Goal: Task Accomplishment & Management: Manage account settings

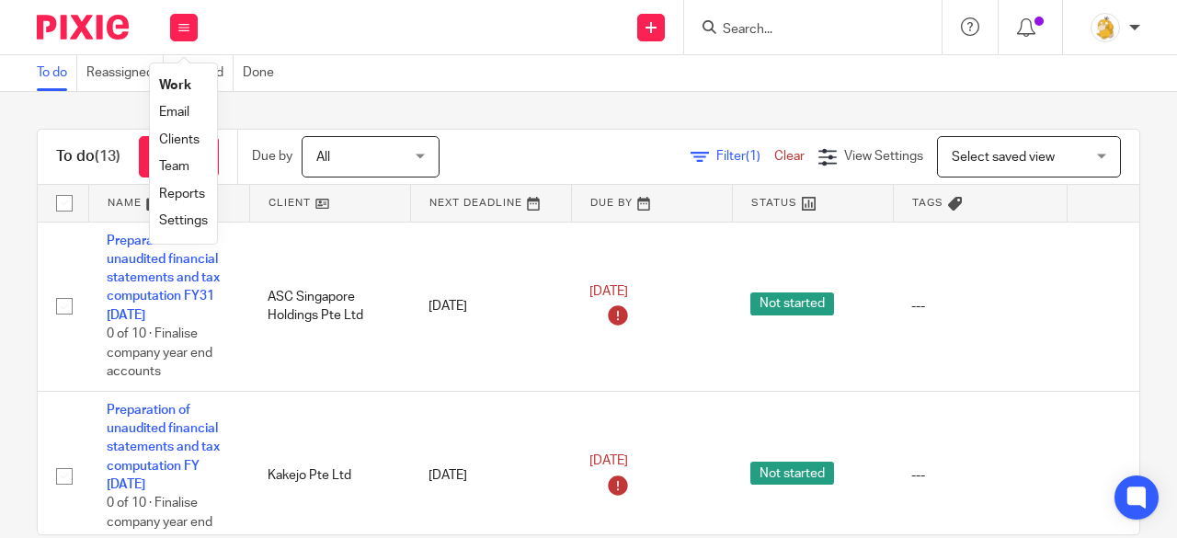
scroll to position [1396, 0]
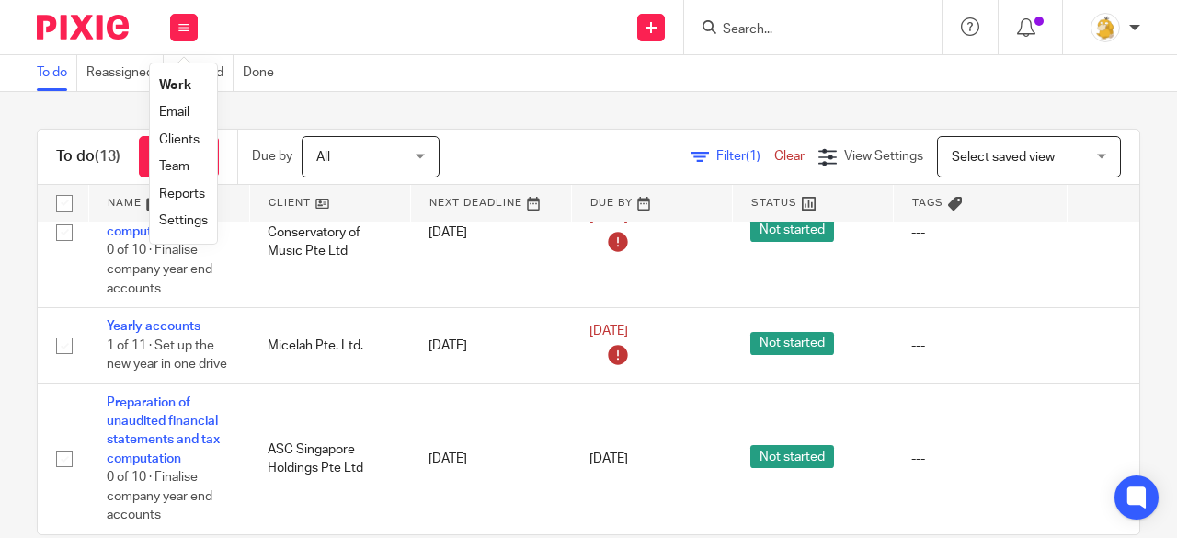
click at [189, 218] on link "Settings" at bounding box center [183, 220] width 49 height 13
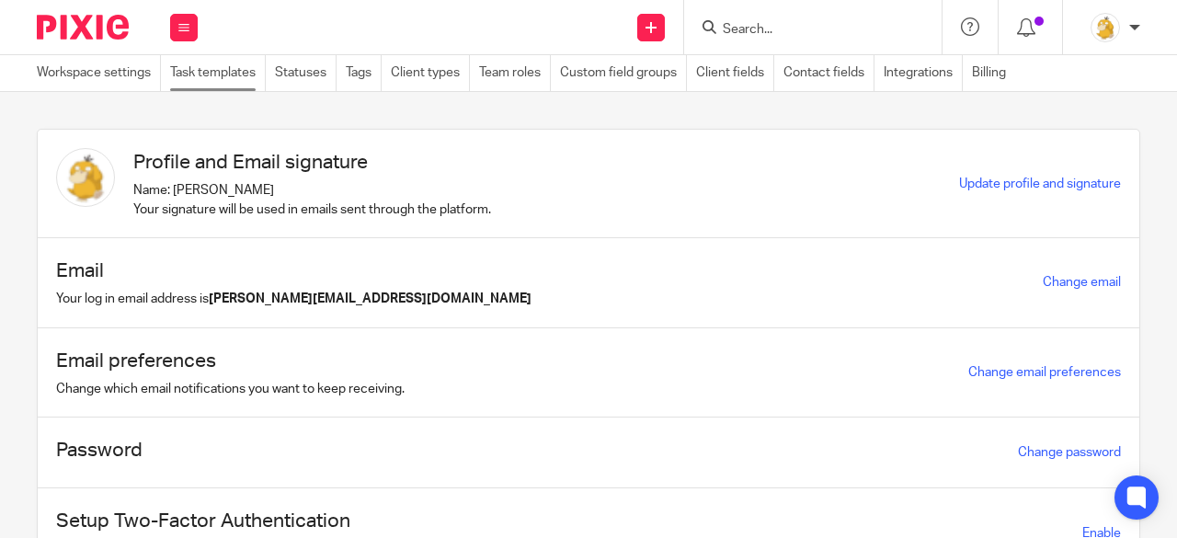
click at [235, 72] on link "Task templates" at bounding box center [218, 73] width 96 height 36
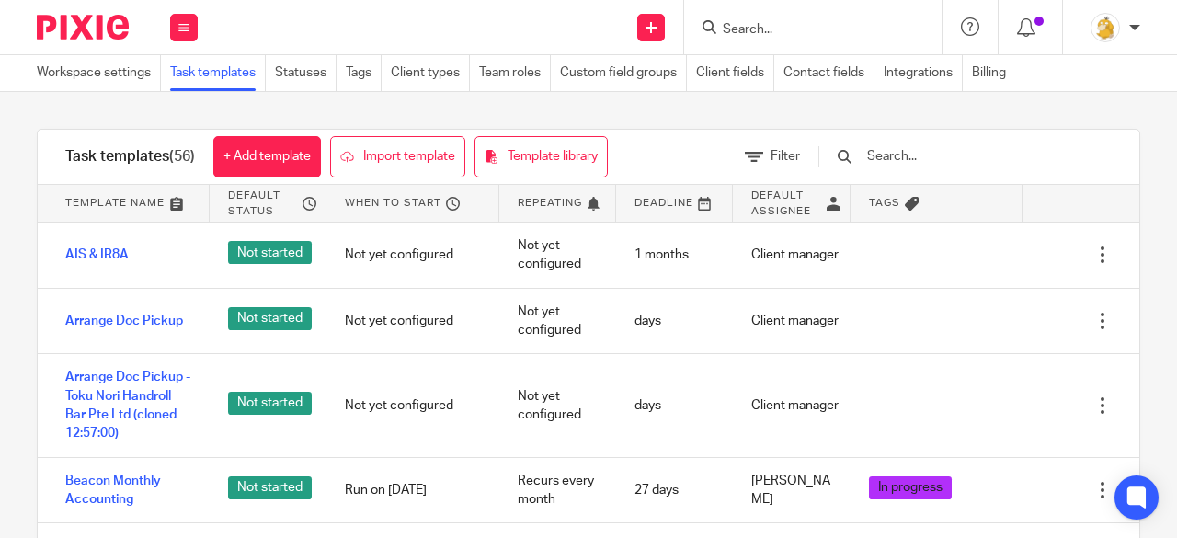
click at [926, 159] on input "text" at bounding box center [973, 156] width 214 height 20
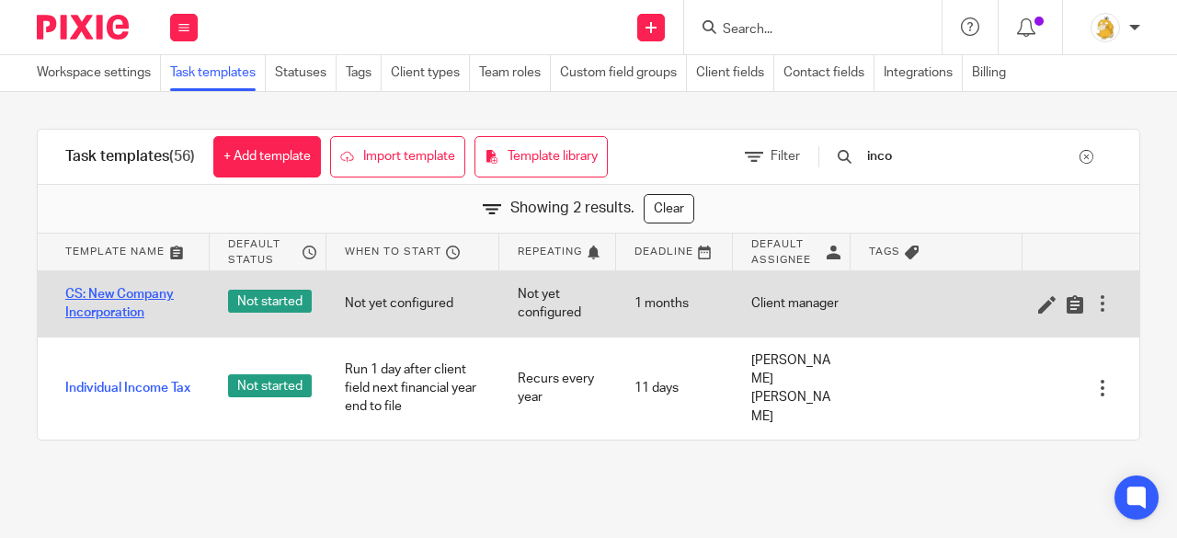
type input "inco"
click at [116, 303] on link "CS: New Company Incorporation" at bounding box center [128, 304] width 126 height 38
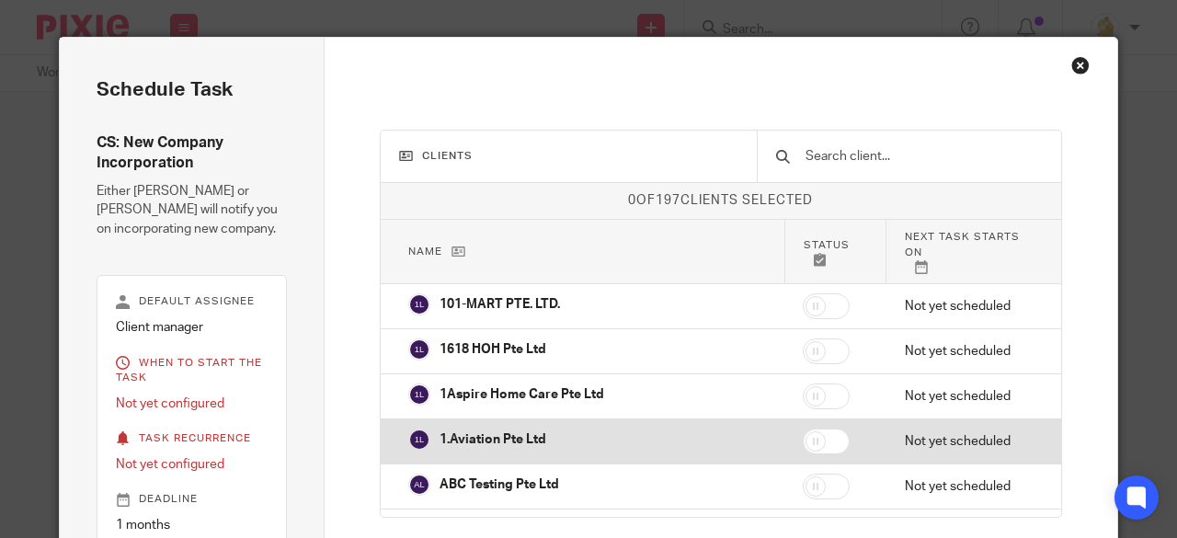
scroll to position [129, 0]
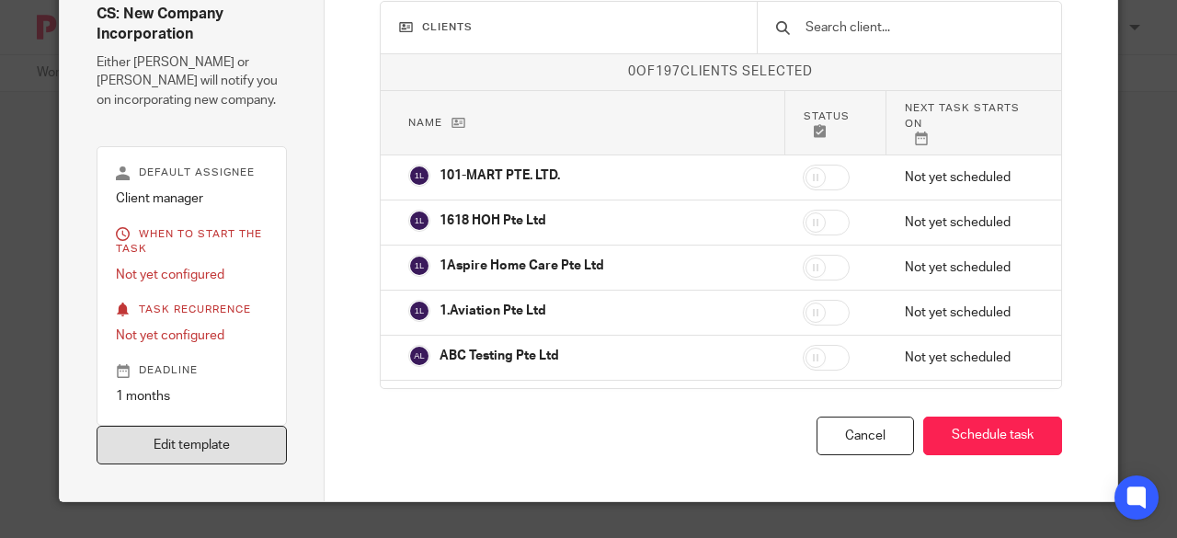
click at [230, 439] on link "Edit template" at bounding box center [192, 446] width 190 height 40
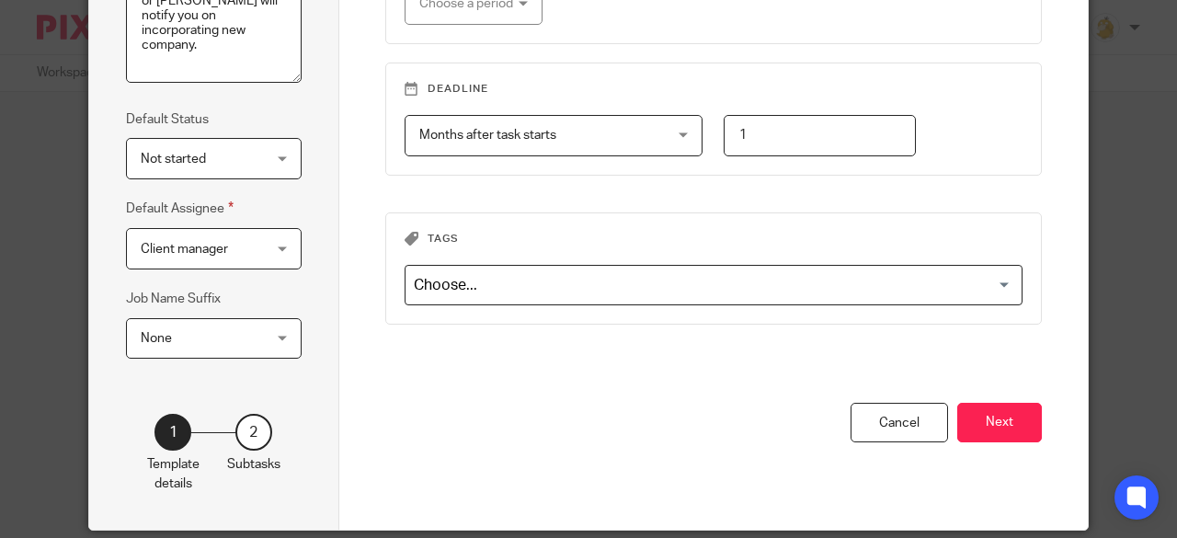
scroll to position [358, 0]
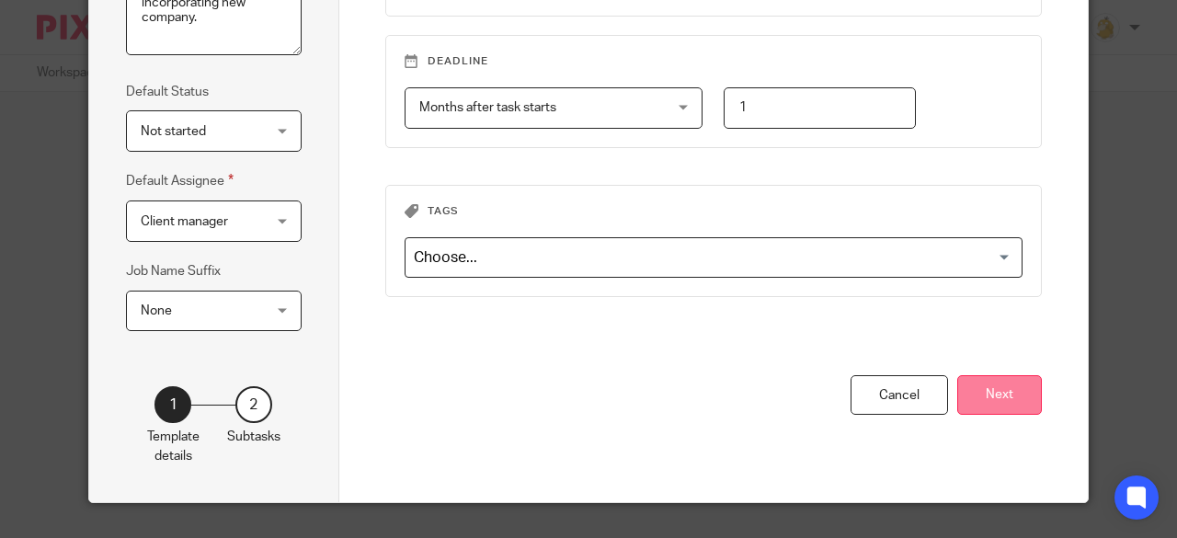
click at [974, 400] on button "Next" at bounding box center [1000, 395] width 85 height 40
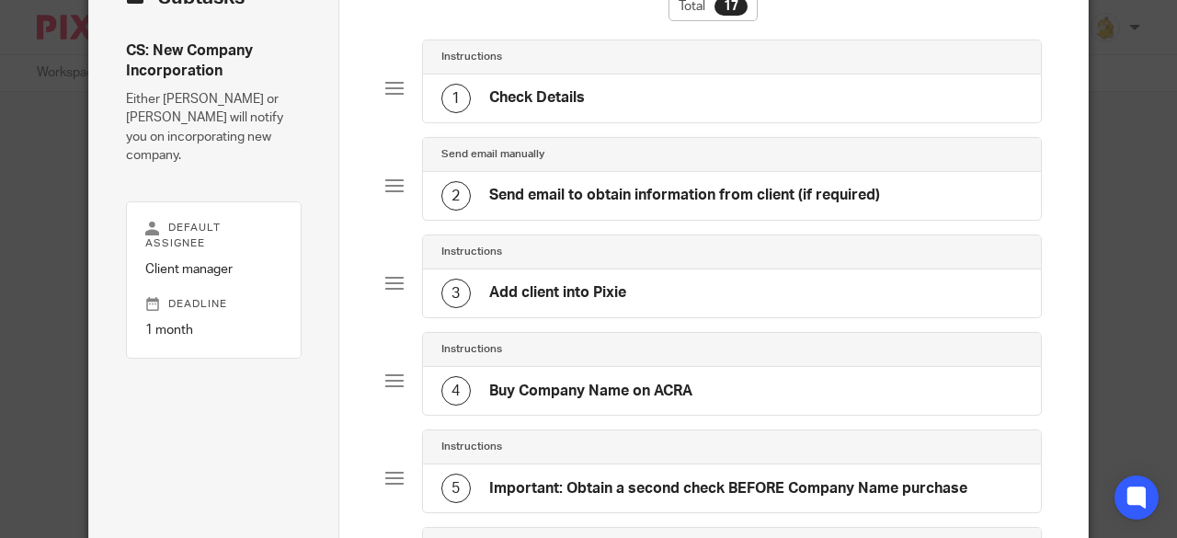
scroll to position [0, 0]
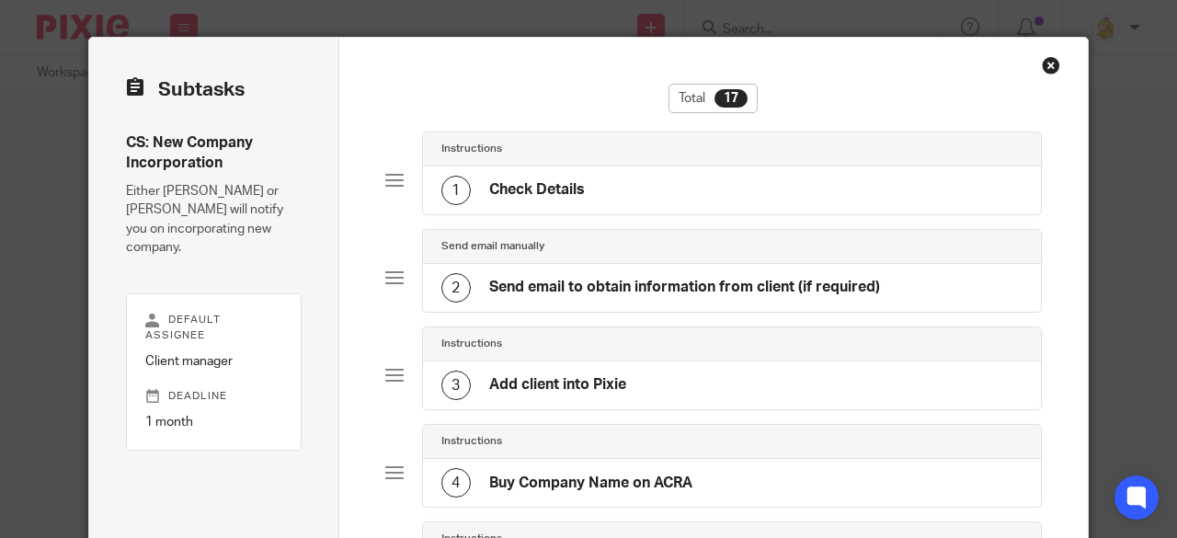
click at [660, 281] on h4 "Send email to obtain information from client (if required)" at bounding box center [684, 287] width 391 height 19
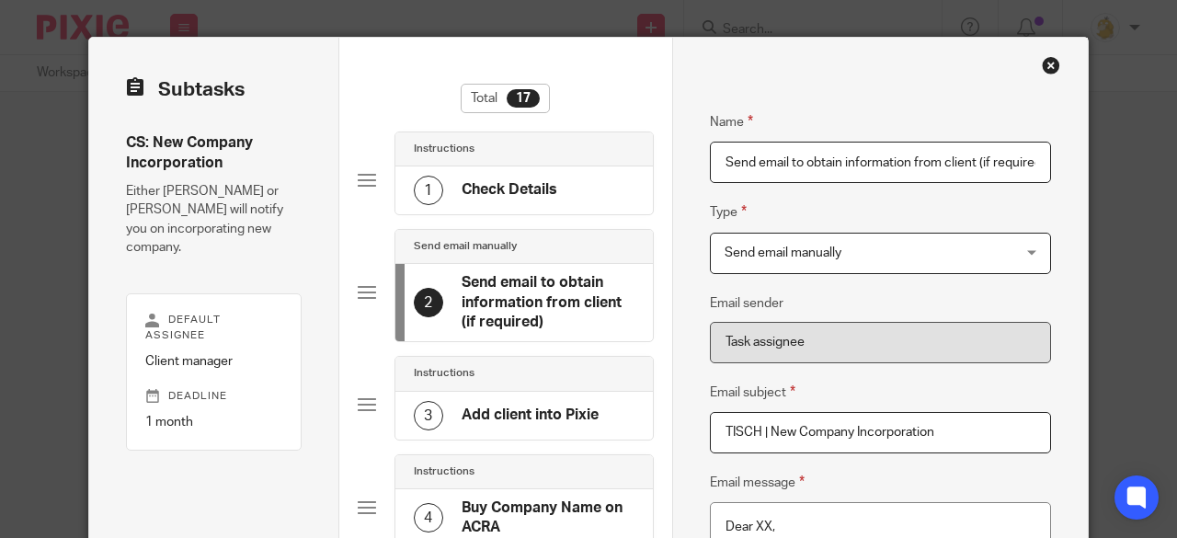
scroll to position [0, 8]
click at [543, 193] on h4 "Check Details" at bounding box center [510, 189] width 96 height 19
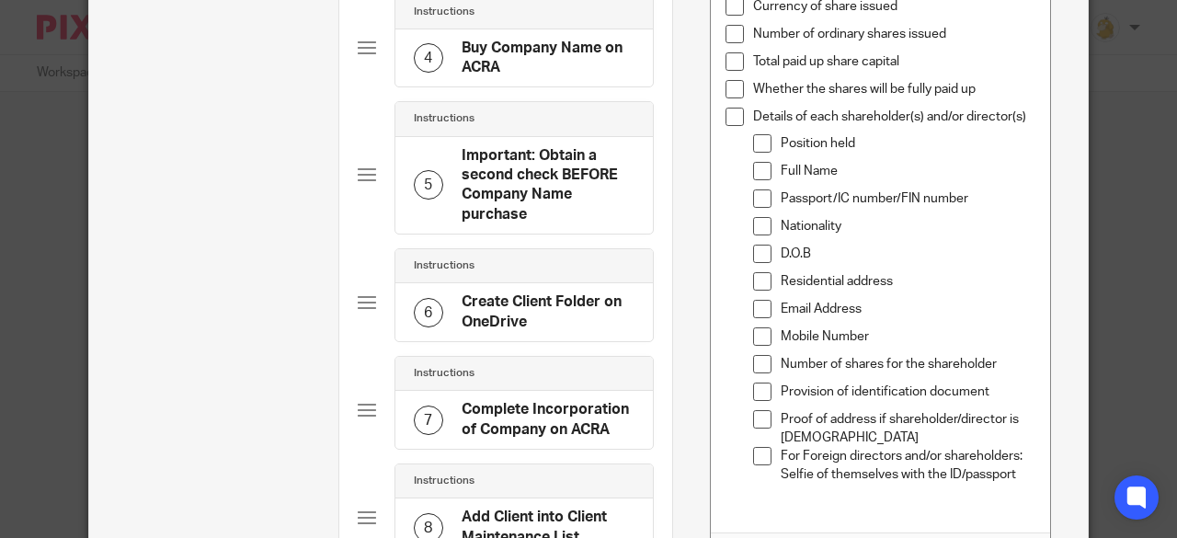
scroll to position [644, 0]
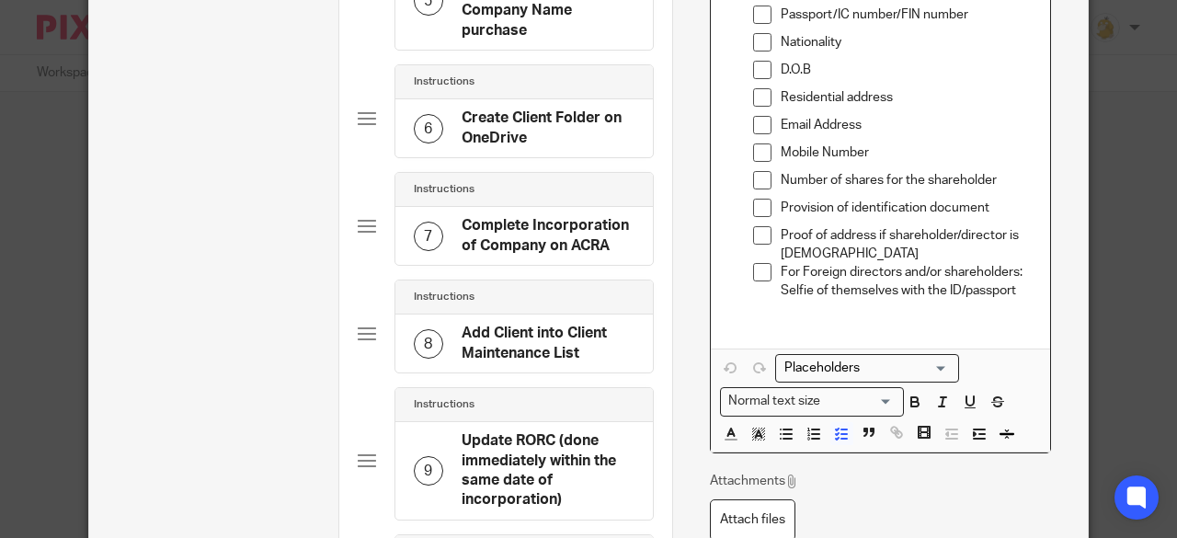
click at [1011, 297] on p "For Foreign directors and/or shareholders: Selfie of themselves with the ID/pas…" at bounding box center [909, 282] width 256 height 38
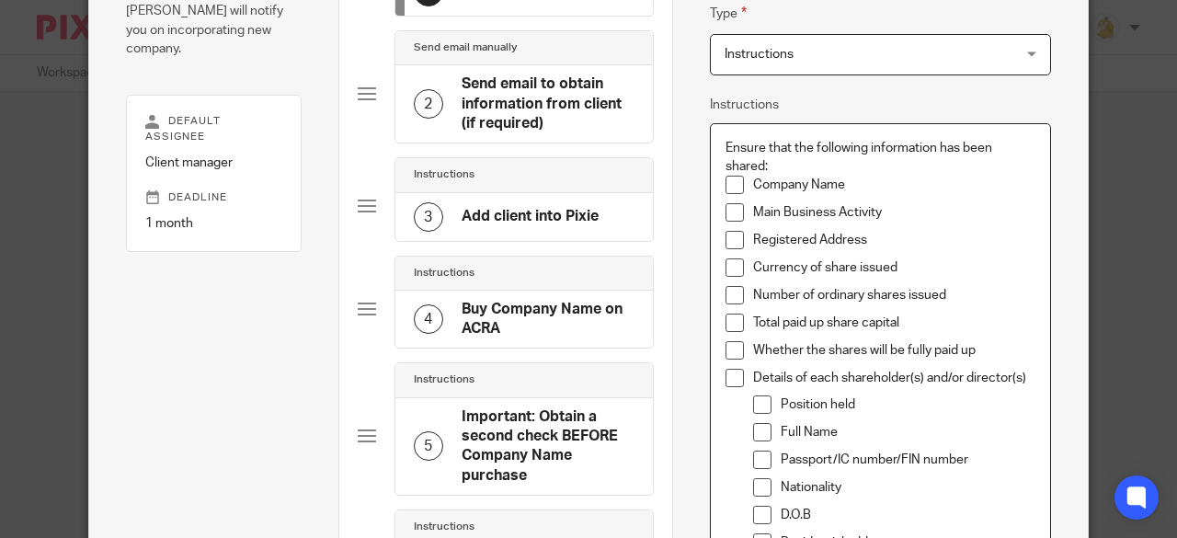
scroll to position [184, 0]
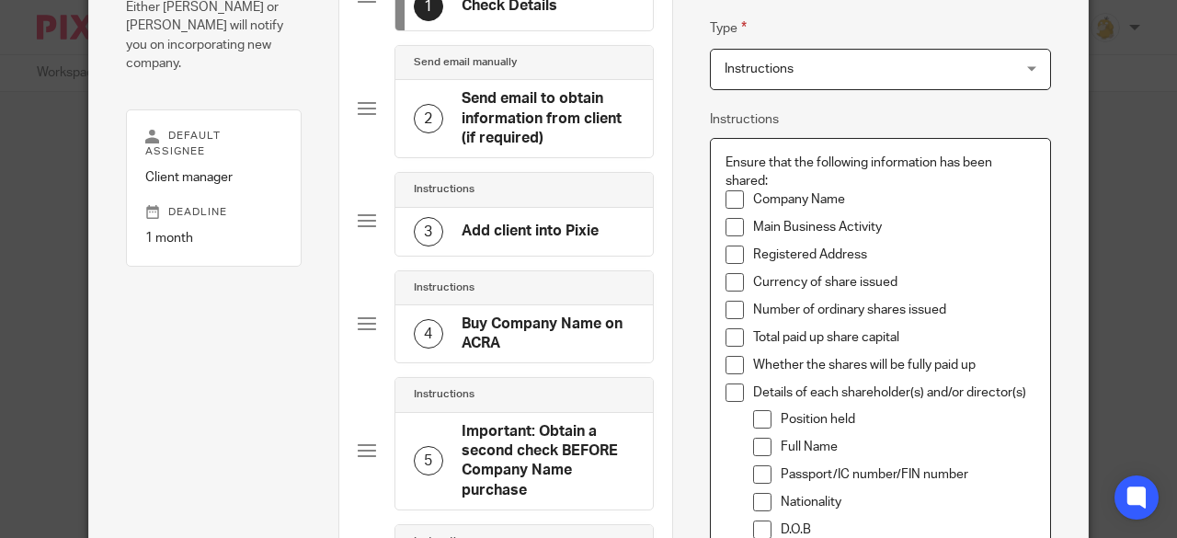
click at [984, 360] on p "Whether the shares will be fully paid up" at bounding box center [894, 365] width 283 height 18
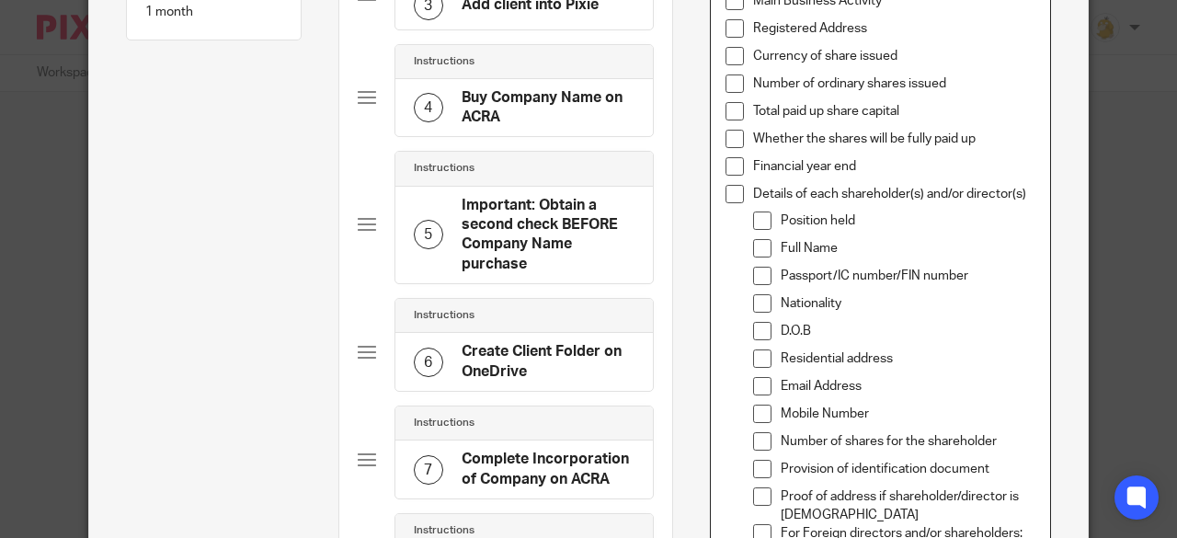
scroll to position [368, 0]
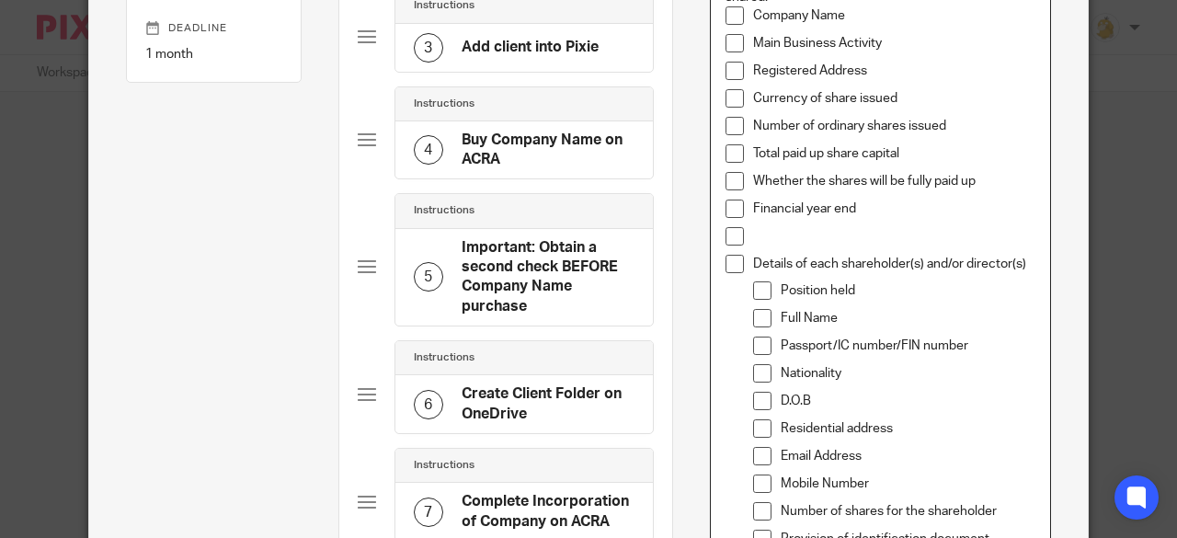
click at [864, 211] on p "Financial year end" at bounding box center [894, 209] width 283 height 18
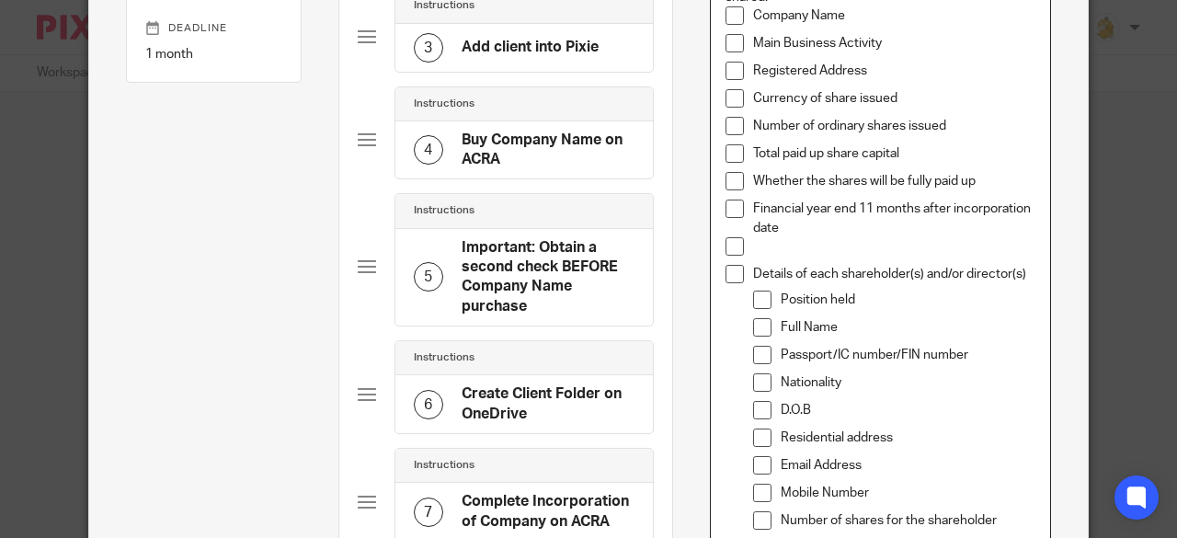
drag, startPoint x: 850, startPoint y: 201, endPoint x: 859, endPoint y: 206, distance: 10.3
click at [852, 201] on p "Financial year end 11 months after incorporation date" at bounding box center [894, 219] width 283 height 38
click at [851, 203] on p "Financial year end 11 months after incorporation date" at bounding box center [894, 219] width 283 height 38
click at [857, 224] on p "Financial year end ( suggest 11 months after incorporation date" at bounding box center [894, 219] width 283 height 38
click at [775, 250] on p at bounding box center [894, 246] width 283 height 18
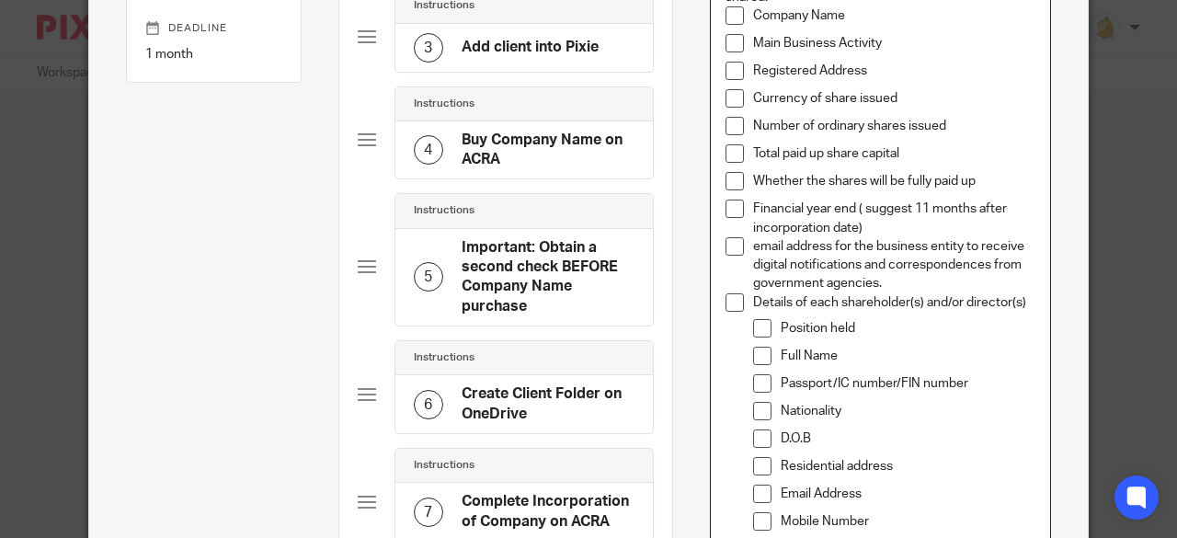
click at [753, 238] on p "email address for the business entity to receive digital notifications and corr…" at bounding box center [894, 265] width 283 height 56
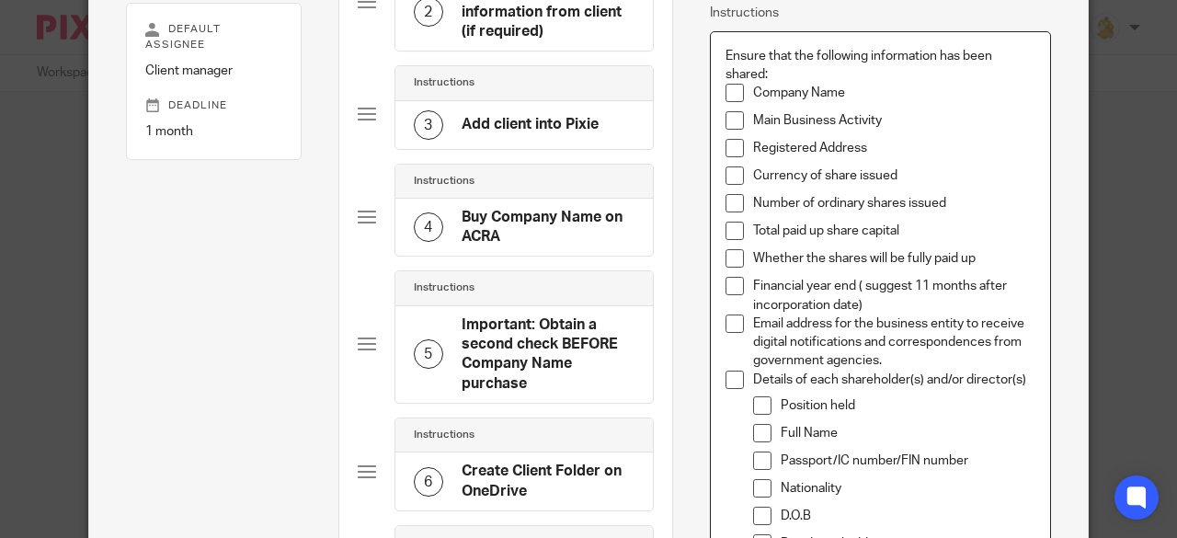
scroll to position [276, 0]
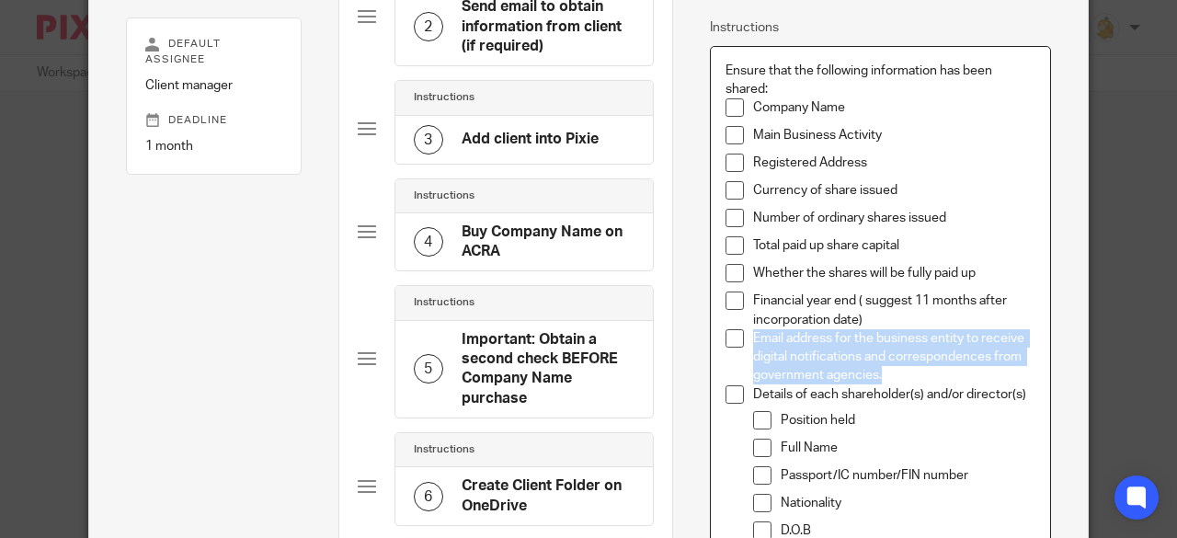
drag, startPoint x: 874, startPoint y: 377, endPoint x: 714, endPoint y: 338, distance: 164.9
click at [714, 338] on div "Ensure that the following information has been shared: Company Name Main Busine…" at bounding box center [881, 428] width 340 height 763
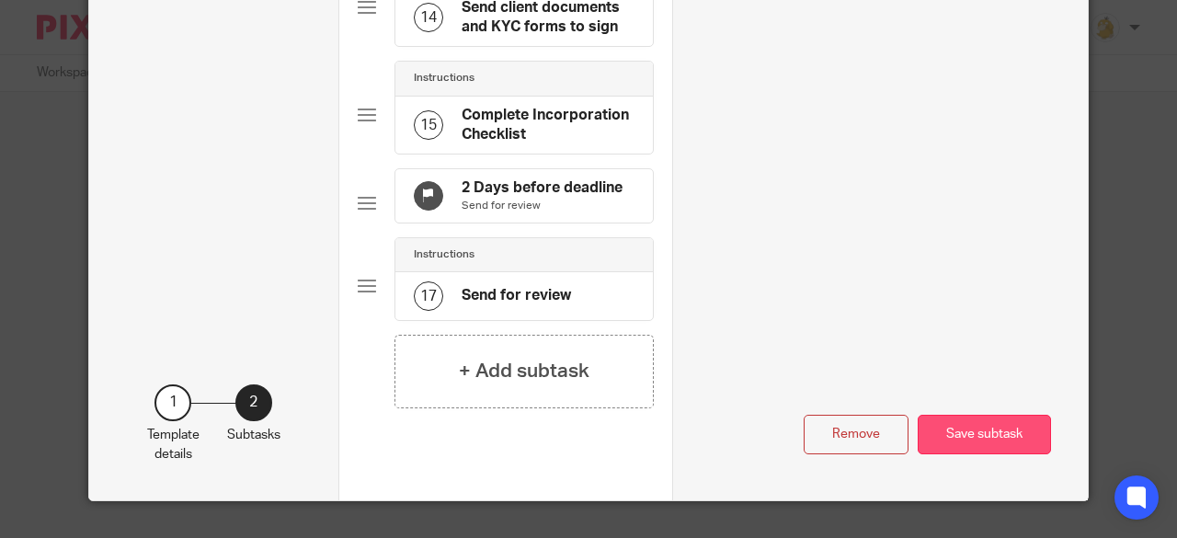
click at [966, 438] on button "Save subtask" at bounding box center [984, 435] width 133 height 40
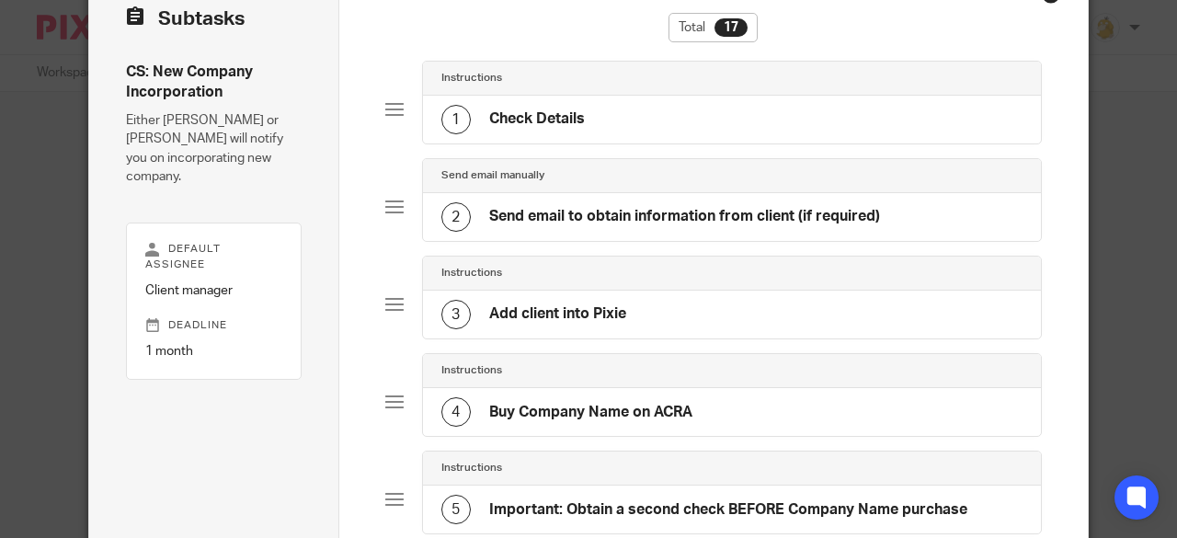
scroll to position [70, 0]
click at [622, 224] on h4 "Send email to obtain information from client (if required)" at bounding box center [684, 217] width 391 height 19
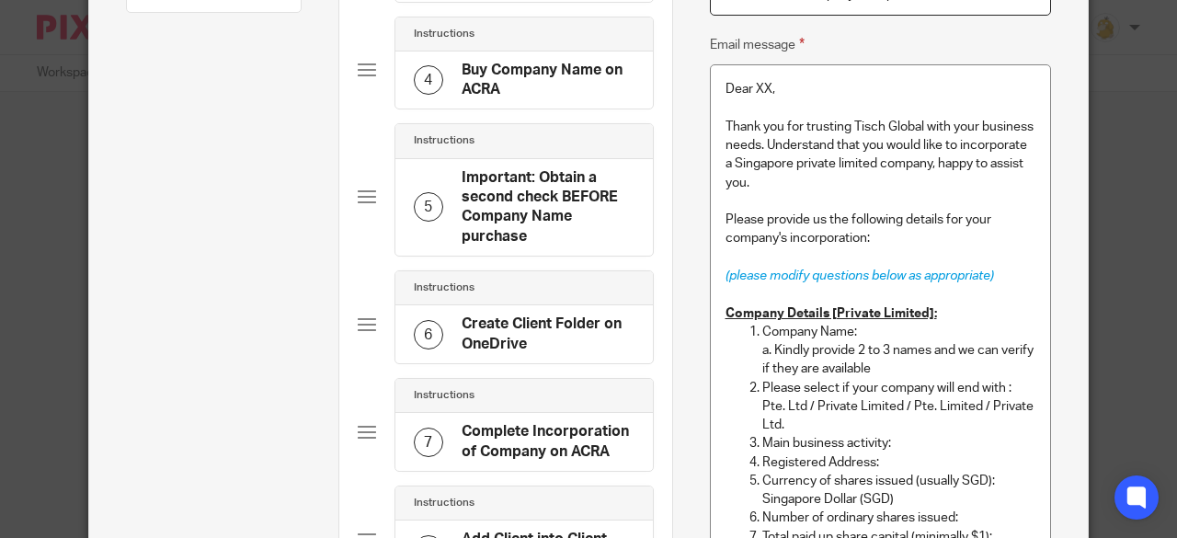
scroll to position [530, 0]
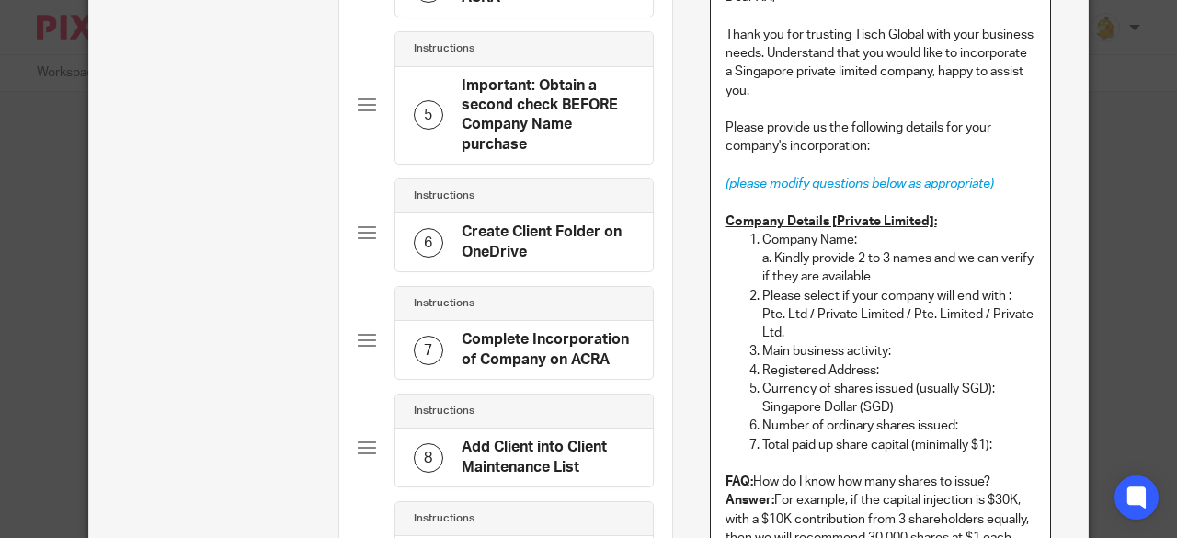
click at [894, 364] on p "Registered Address:" at bounding box center [900, 371] width 274 height 18
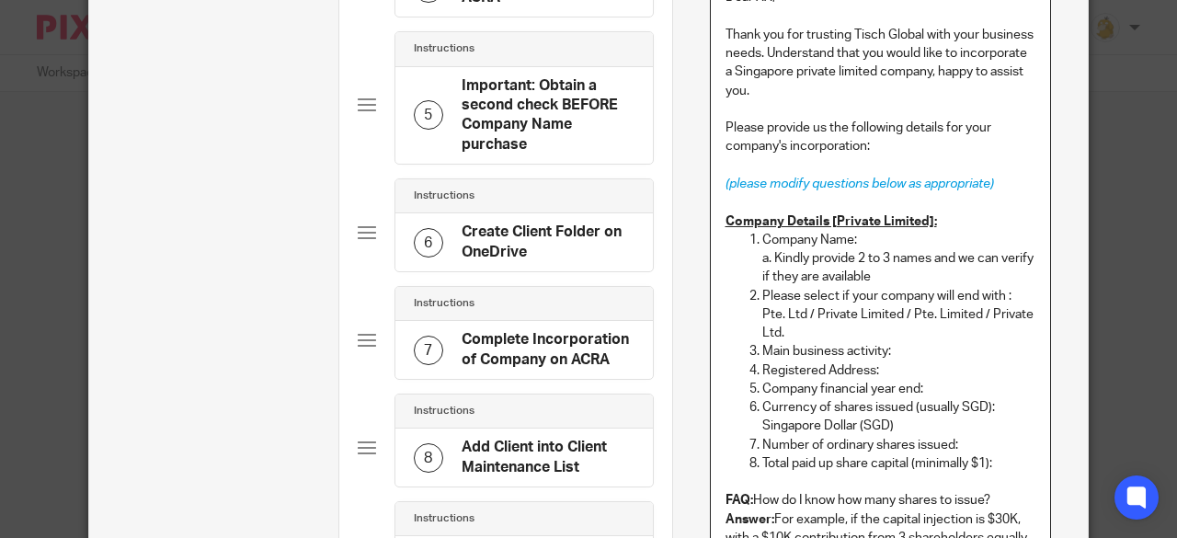
click at [911, 385] on p "Company financial year end:" at bounding box center [900, 389] width 274 height 18
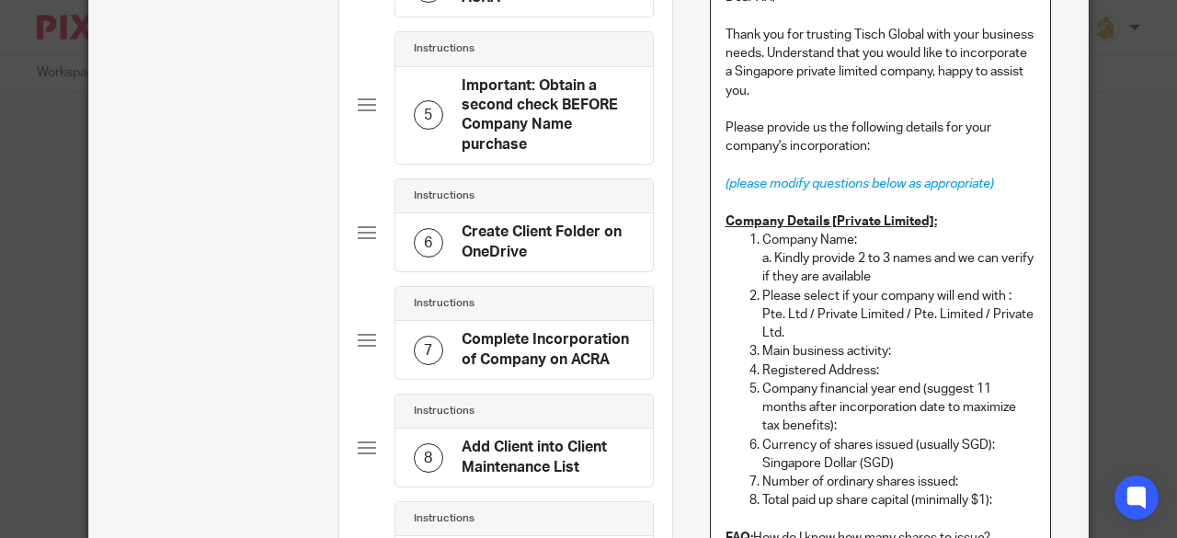
scroll to position [622, 0]
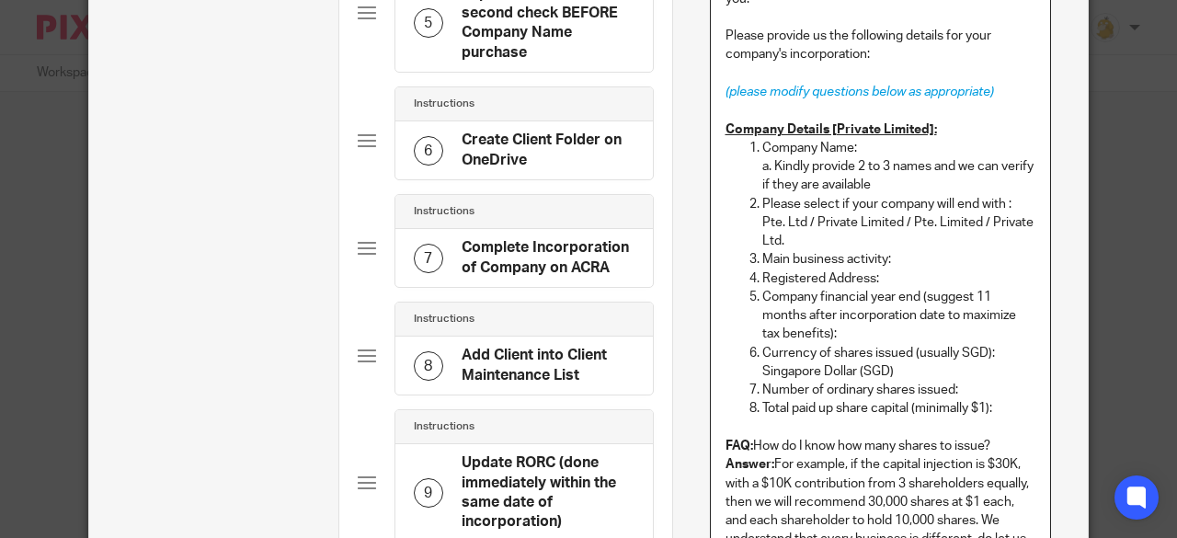
click at [853, 327] on p "Company financial year end (suggest 11 months after incorporation date to maxim…" at bounding box center [900, 316] width 274 height 56
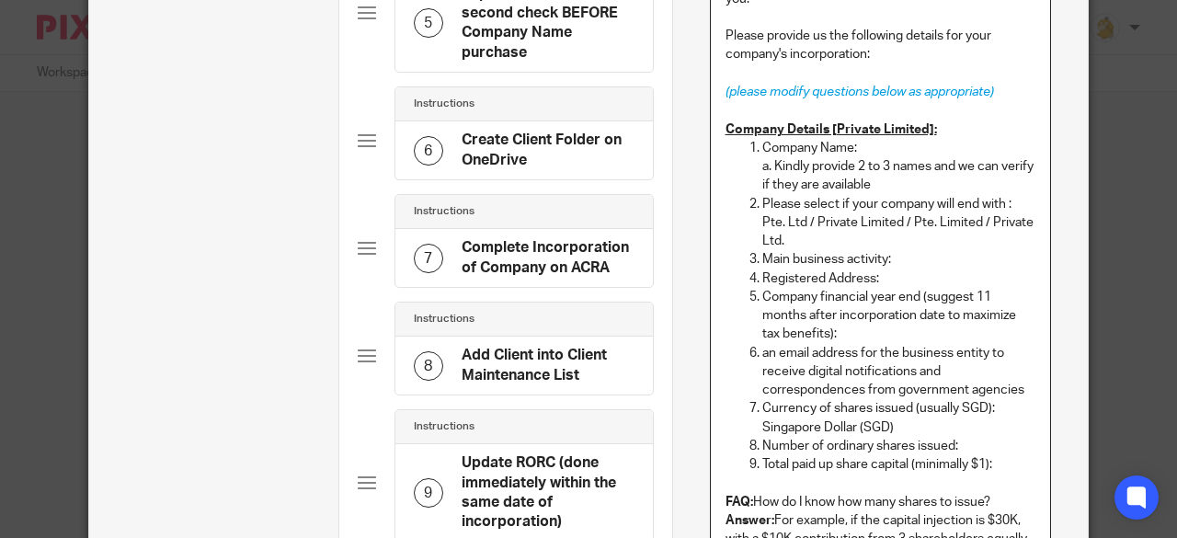
click at [771, 357] on p "an email address for the business entity to receive digital notifications and c…" at bounding box center [900, 372] width 274 height 56
click at [1016, 389] on p "Provide an email address for the business entity to receive digital notificatio…" at bounding box center [900, 372] width 274 height 56
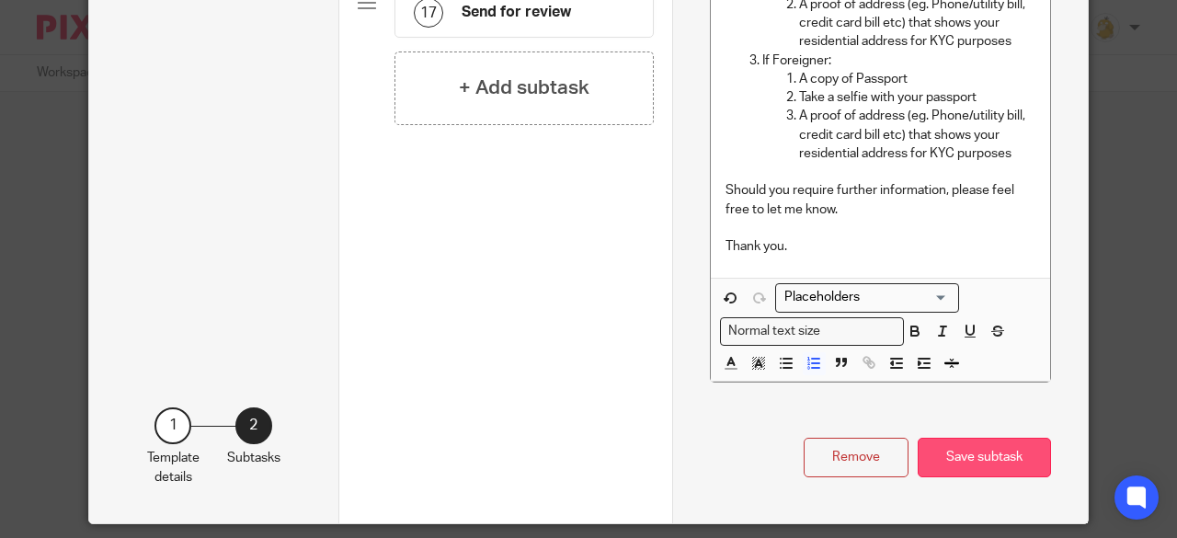
click at [955, 438] on button "Save subtask" at bounding box center [984, 458] width 133 height 40
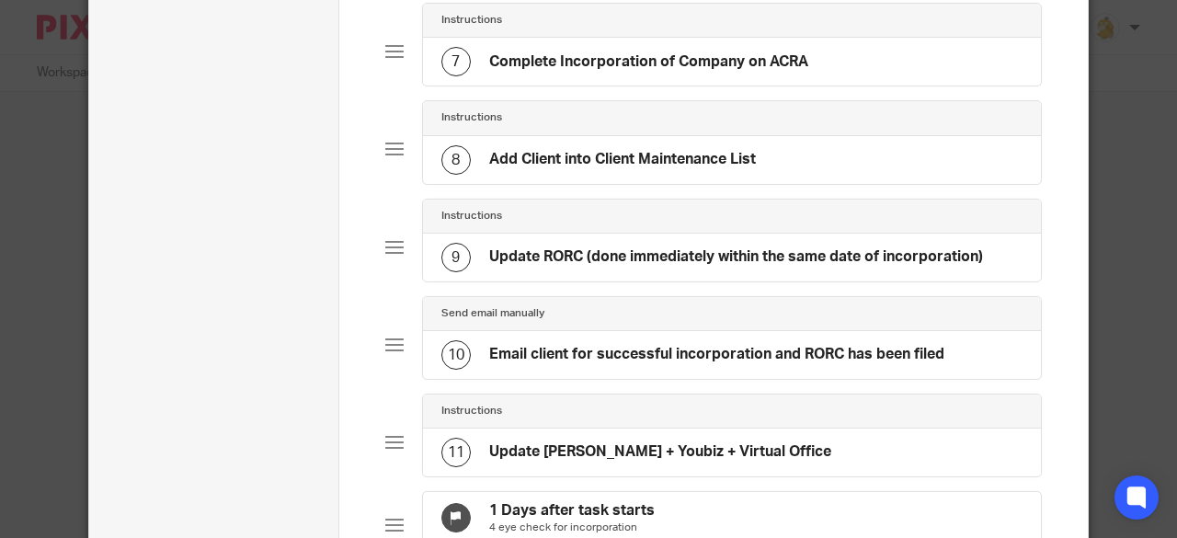
click at [657, 158] on h4 "Add Client into Client Maintenance List" at bounding box center [622, 159] width 267 height 19
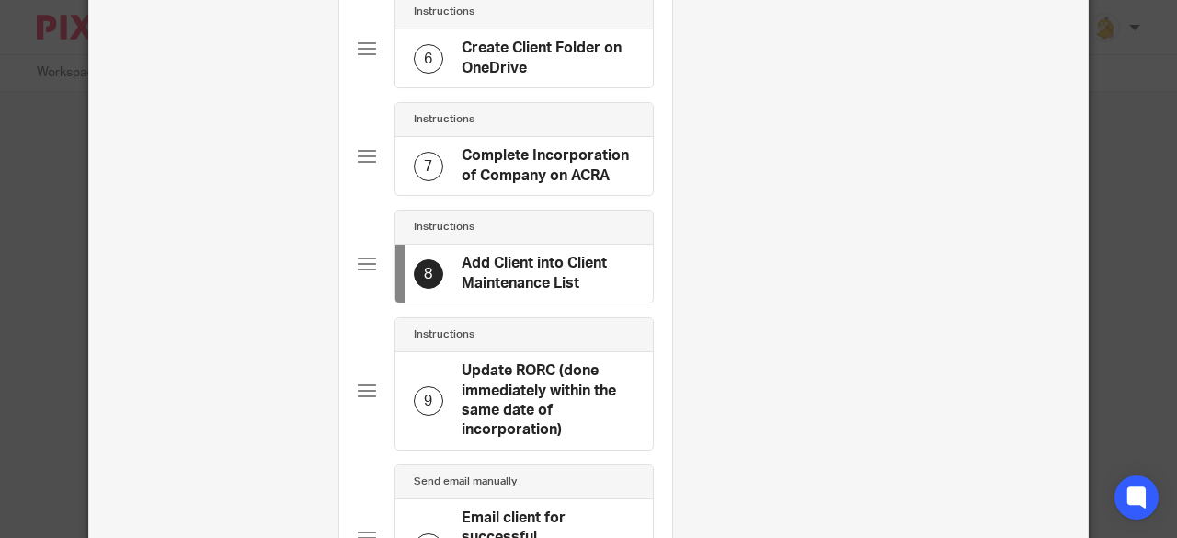
scroll to position [0, 0]
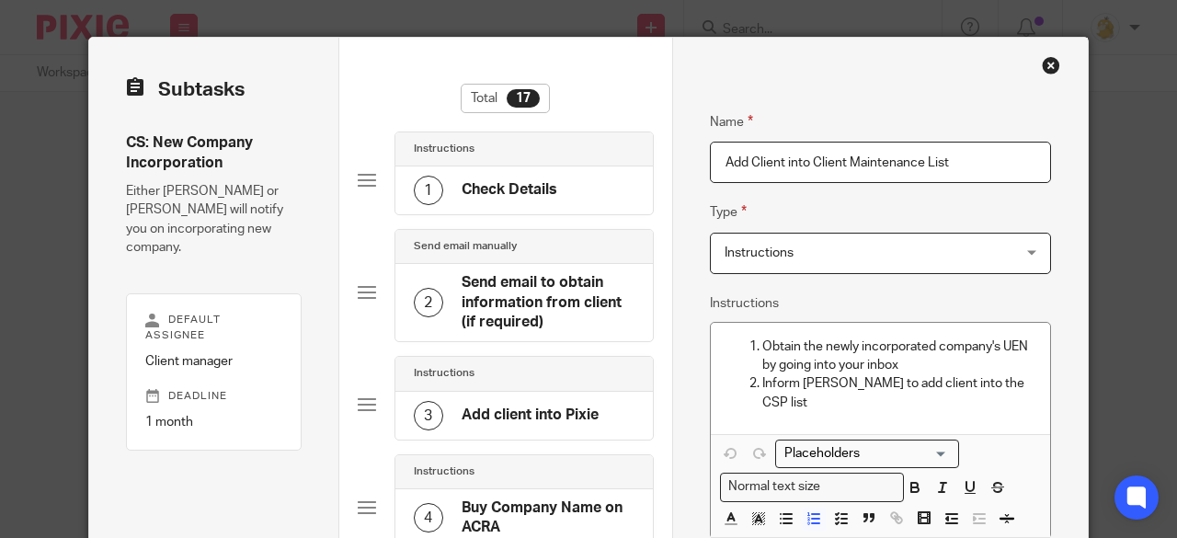
click at [502, 194] on h4 "Check Details" at bounding box center [510, 189] width 96 height 19
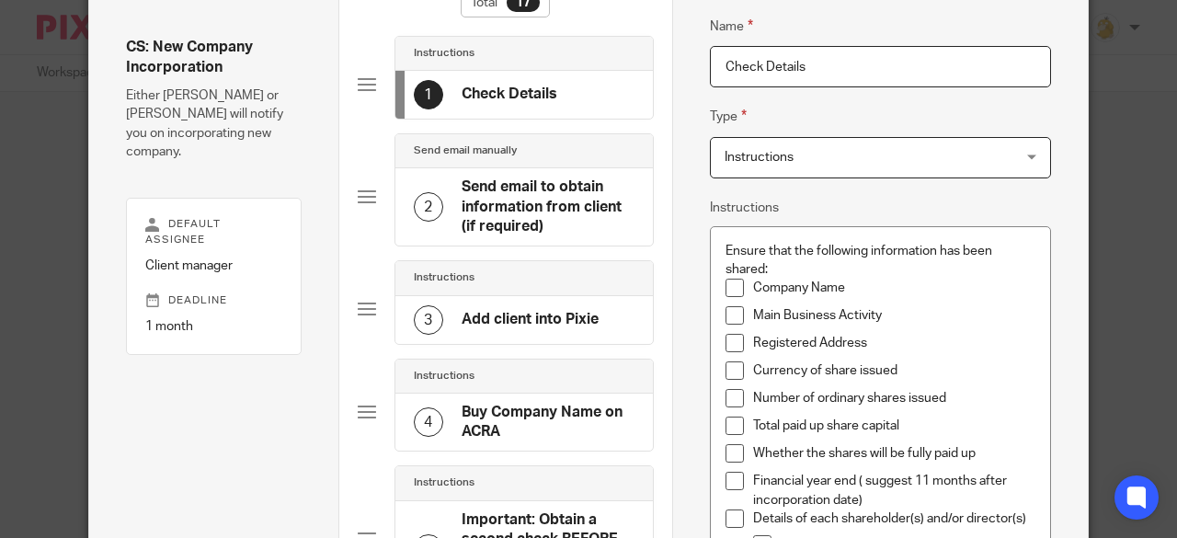
scroll to position [368, 0]
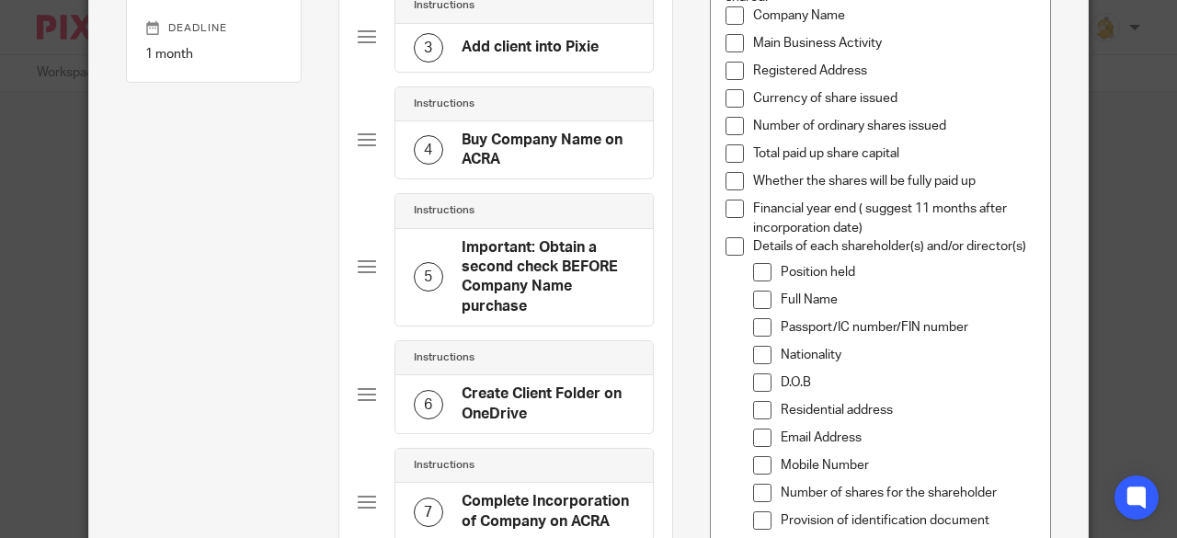
click at [874, 229] on p "Financial year end ( suggest 11 months after incorporation date)" at bounding box center [894, 219] width 283 height 38
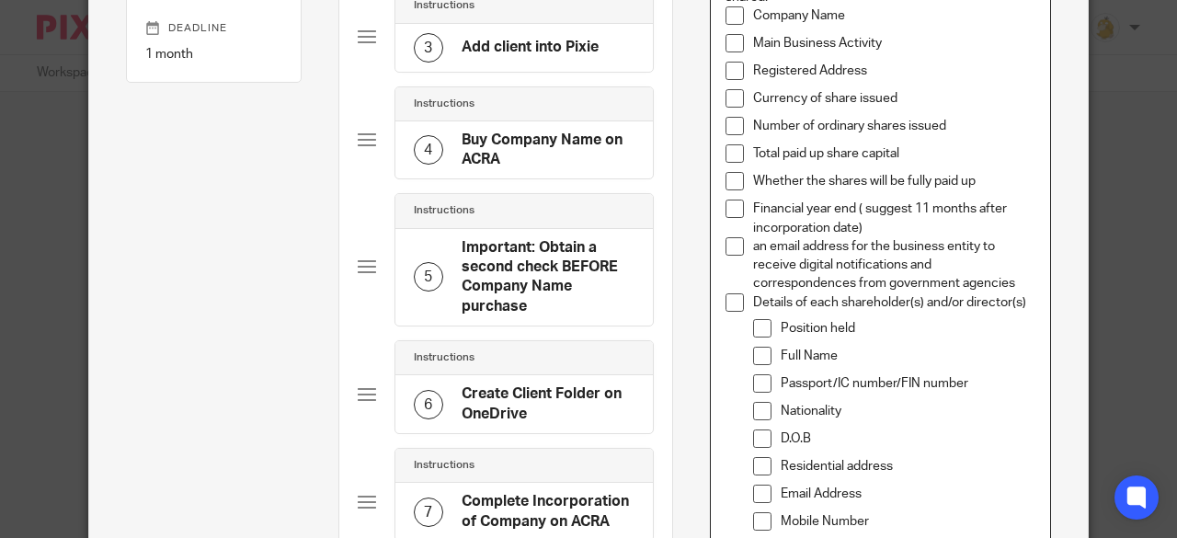
click at [753, 239] on p "an email address for the business entity to receive digital notifications and c…" at bounding box center [894, 265] width 283 height 56
drag, startPoint x: 1008, startPoint y: 281, endPoint x: 1036, endPoint y: 270, distance: 29.7
click at [1012, 279] on p "An email address for the business entity to receive digital notifications and c…" at bounding box center [894, 265] width 283 height 56
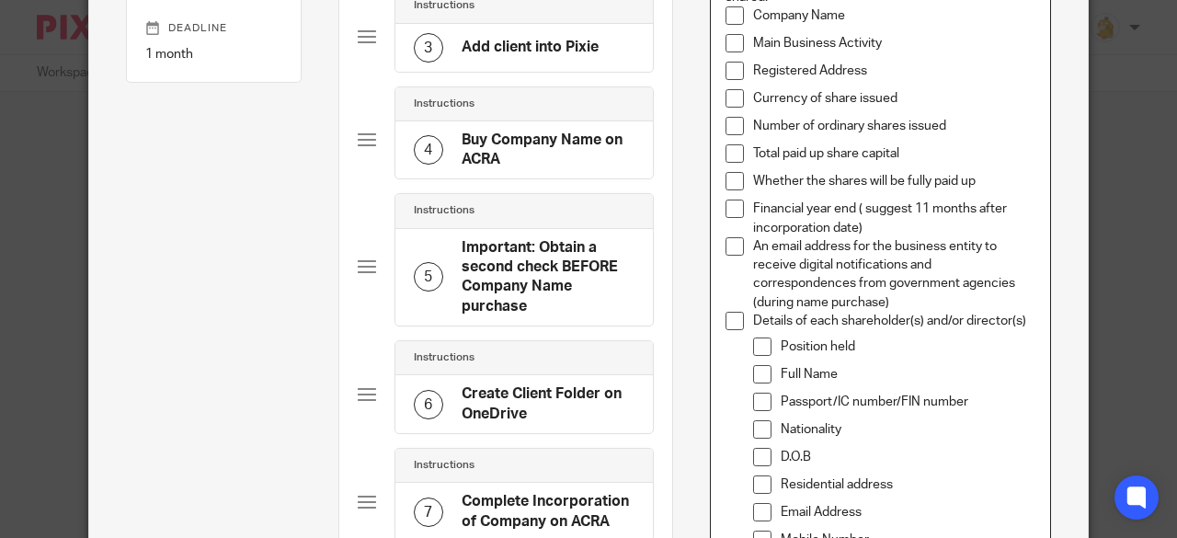
click at [784, 299] on p "An email address for the business entity to receive digital notifications and c…" at bounding box center [894, 274] width 283 height 75
click at [826, 299] on p "An email address for the business entity to receive digital notifications and c…" at bounding box center [894, 274] width 283 height 75
click at [1012, 283] on p "An email address for the business entity to receive digital notifications and c…" at bounding box center [894, 274] width 283 height 75
click at [859, 297] on p "An email address for the business entity to receive digital notifications and c…" at bounding box center [894, 274] width 283 height 75
click at [763, 294] on p "An email address for the business entity to receive digital notifications and c…" at bounding box center [894, 274] width 283 height 75
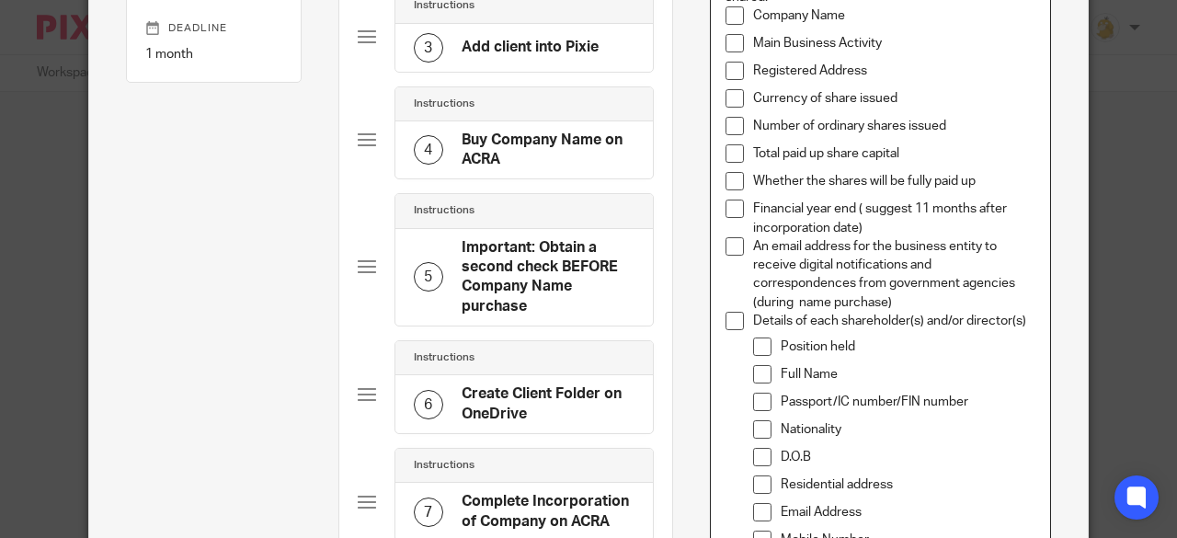
click at [828, 303] on p "An email address for the business entity to receive digital notifications and c…" at bounding box center [894, 274] width 283 height 75
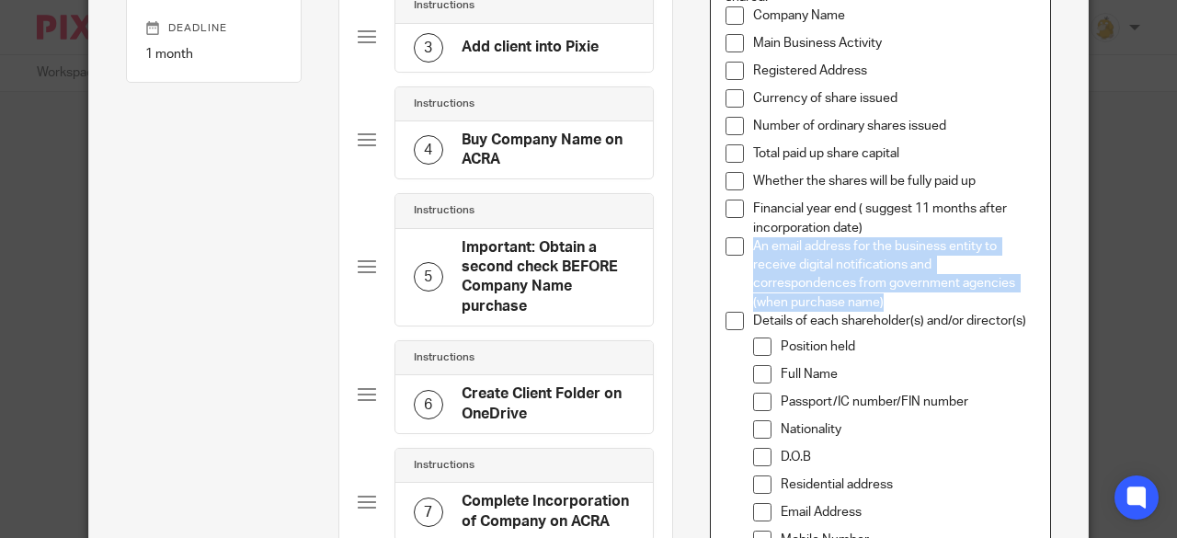
drag, startPoint x: 894, startPoint y: 299, endPoint x: 738, endPoint y: 245, distance: 165.5
click at [738, 245] on li "An email address for the business entity to receive digital notifications and c…" at bounding box center [881, 274] width 311 height 75
copy p "An email address for the business entity to receive digital notifications and c…"
click at [861, 268] on p "An email address for the business entity to receive digital notifications and c…" at bounding box center [894, 274] width 283 height 75
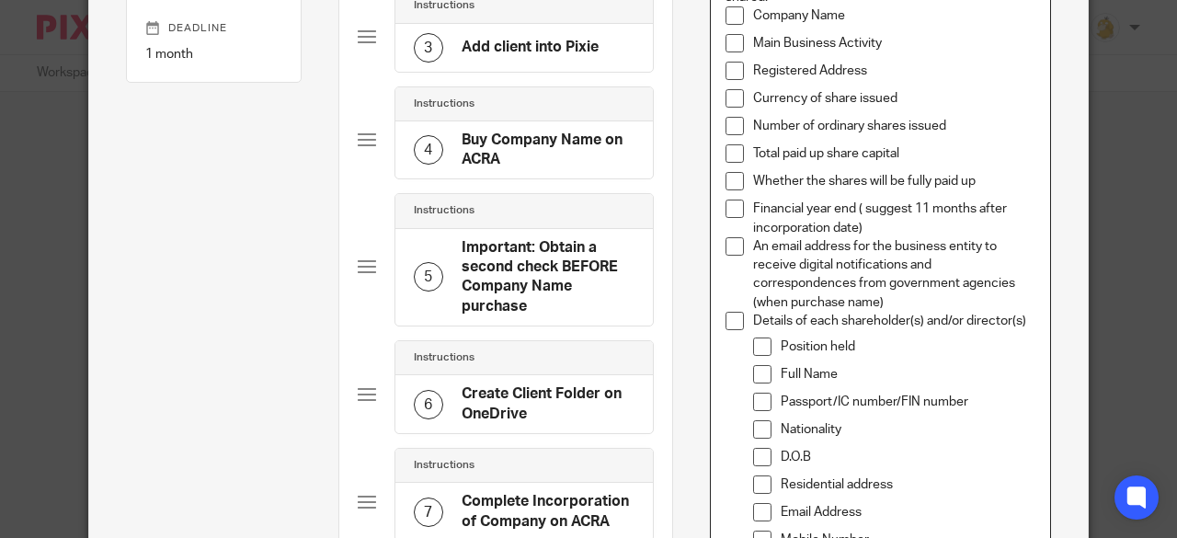
click at [831, 294] on p "An email address for the business entity to receive digital notifications and c…" at bounding box center [894, 274] width 283 height 75
click at [780, 300] on p "An email address for the business entity to receive digital notifications and c…" at bounding box center [894, 274] width 283 height 75
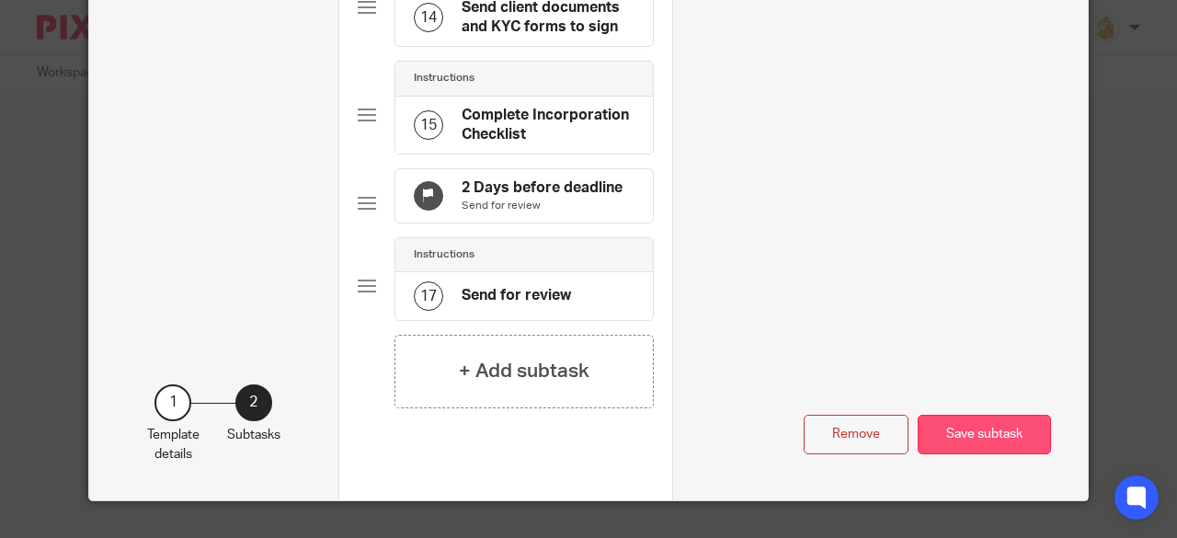
click at [984, 427] on button "Save subtask" at bounding box center [984, 435] width 133 height 40
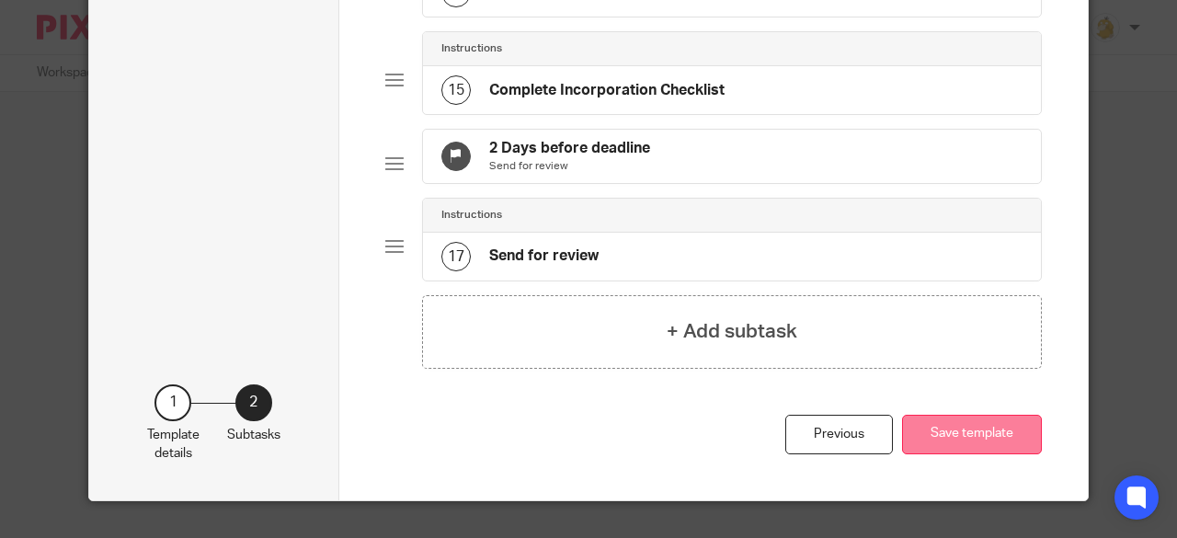
click at [955, 437] on button "Save template" at bounding box center [972, 435] width 140 height 40
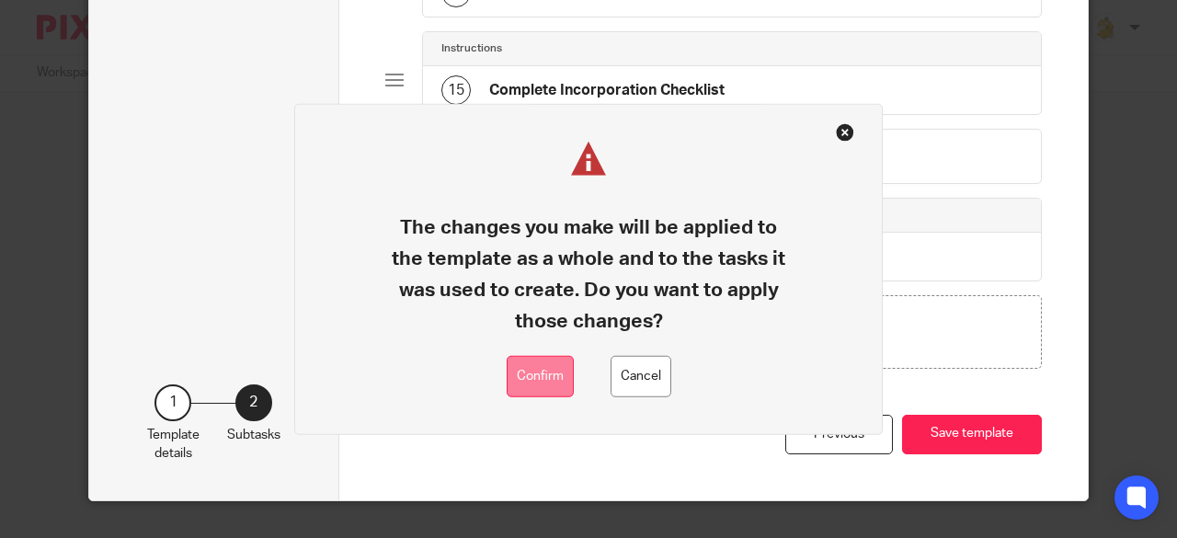
click at [543, 367] on button "Confirm" at bounding box center [540, 376] width 67 height 41
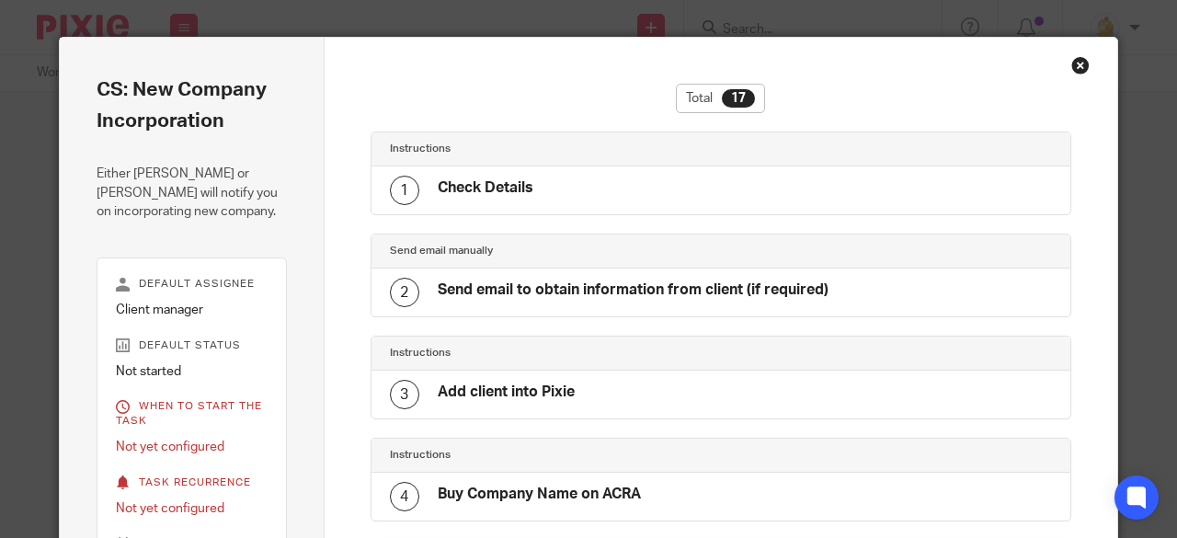
click at [1073, 64] on div "Close this dialog window" at bounding box center [1081, 65] width 18 height 18
